Goal: Navigation & Orientation: Find specific page/section

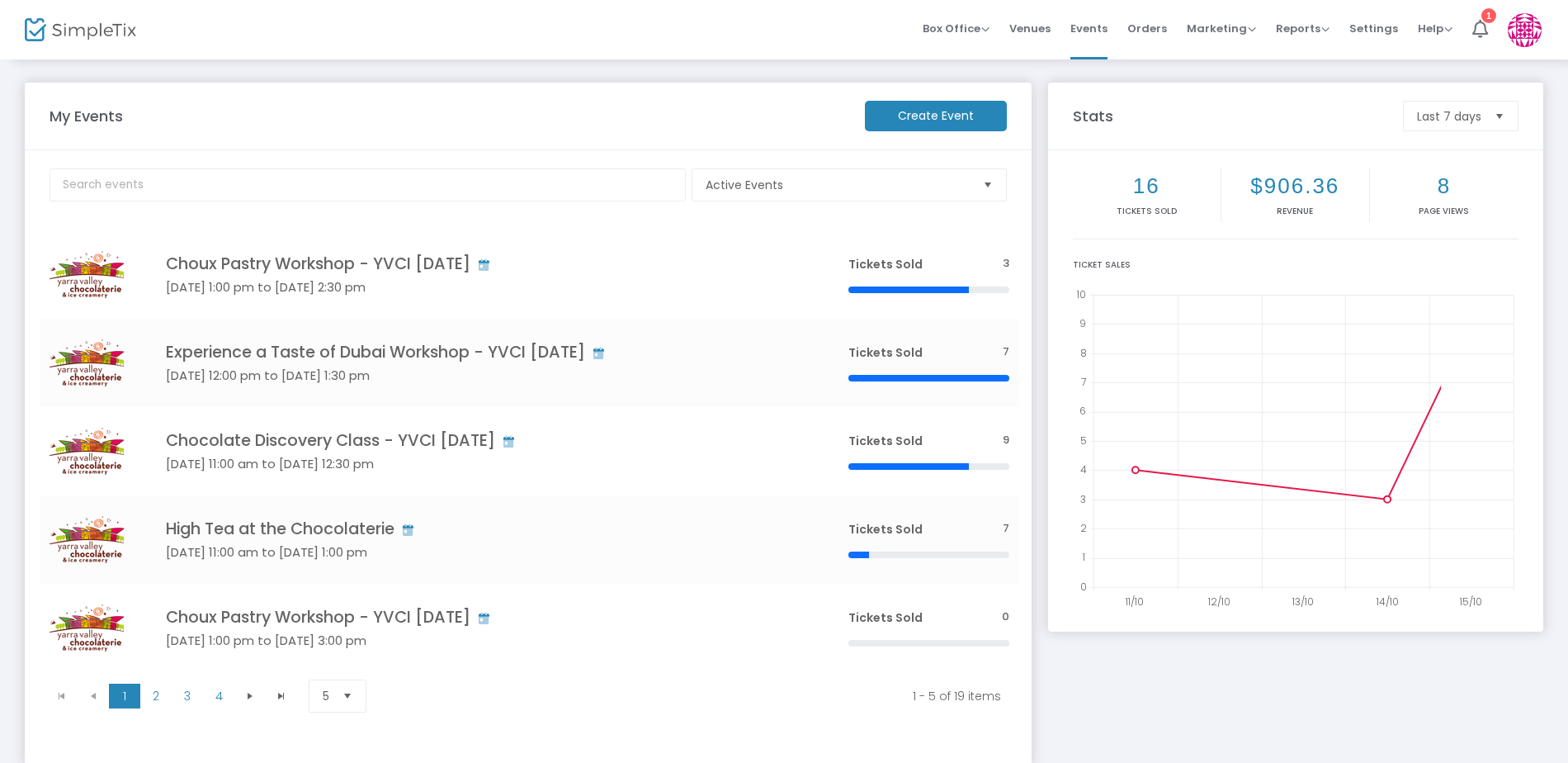
click at [1518, 23] on img at bounding box center [1524, 30] width 34 height 34
